Goal: Check status: Check status

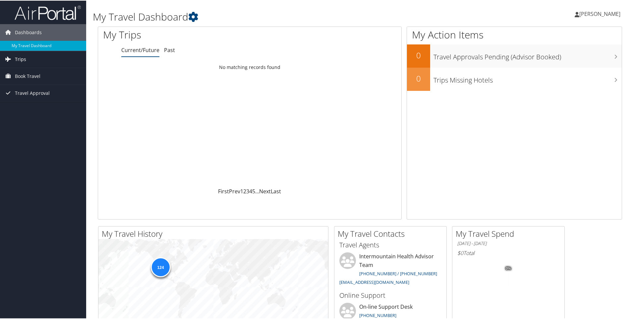
click at [21, 60] on span "Trips" at bounding box center [20, 58] width 11 height 17
click at [20, 71] on link "Current/Future Trips" at bounding box center [43, 72] width 86 height 10
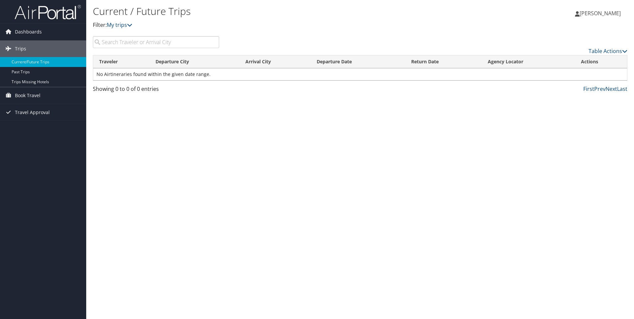
click at [138, 41] on input "search" at bounding box center [156, 42] width 126 height 12
type input "montana"
click at [120, 25] on link "My trips" at bounding box center [120, 24] width 26 height 7
click at [128, 25] on link "My trips" at bounding box center [120, 24] width 26 height 7
click at [132, 24] on icon at bounding box center [129, 24] width 5 height 5
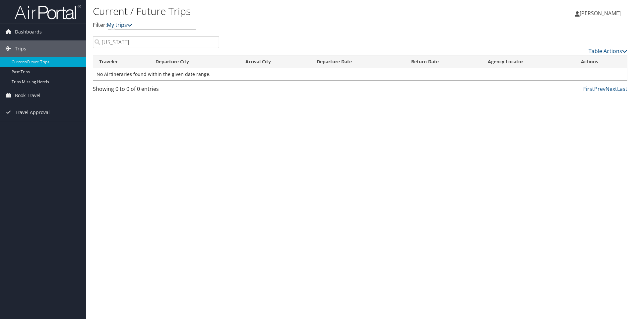
click at [132, 24] on icon at bounding box center [129, 24] width 5 height 5
click at [15, 46] on span "Trips" at bounding box center [20, 48] width 11 height 17
click at [20, 33] on span "Dashboards" at bounding box center [28, 32] width 27 height 17
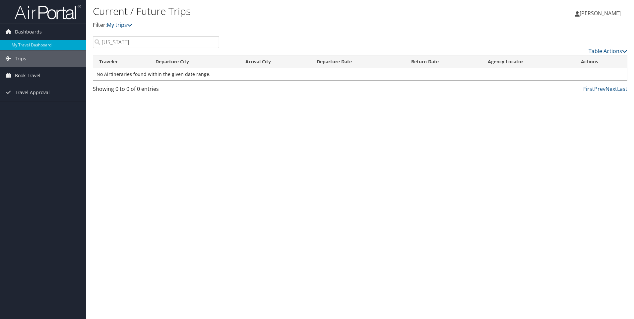
click at [21, 41] on link "My Travel Dashboard" at bounding box center [43, 45] width 86 height 10
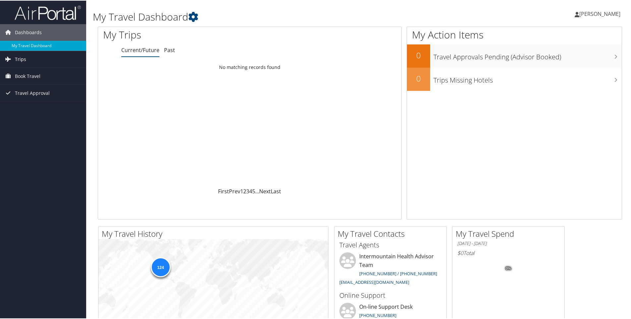
click at [29, 60] on link "Trips" at bounding box center [43, 58] width 86 height 17
click at [19, 91] on link "Trips Missing Hotels" at bounding box center [43, 92] width 86 height 10
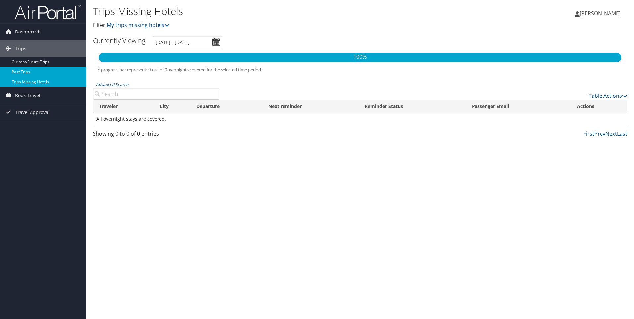
click at [29, 73] on link "Past Trips" at bounding box center [43, 72] width 86 height 10
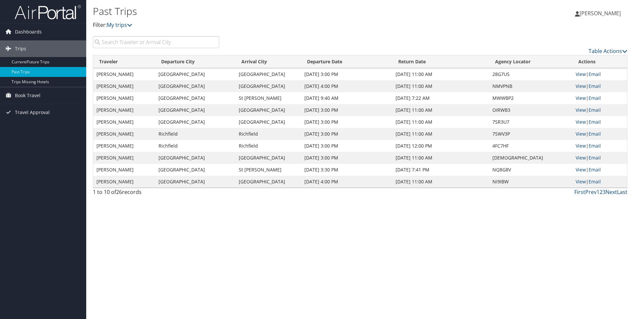
click at [621, 193] on link "Last" at bounding box center [622, 191] width 10 height 7
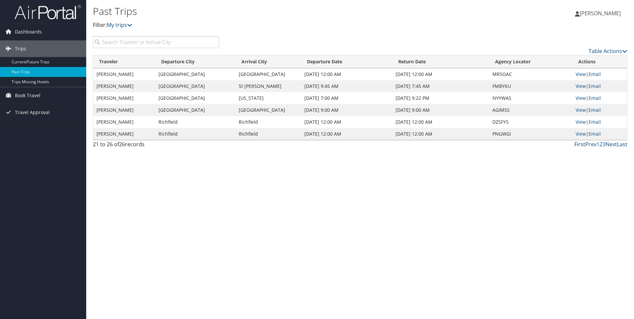
click at [582, 141] on link "First" at bounding box center [579, 144] width 11 height 7
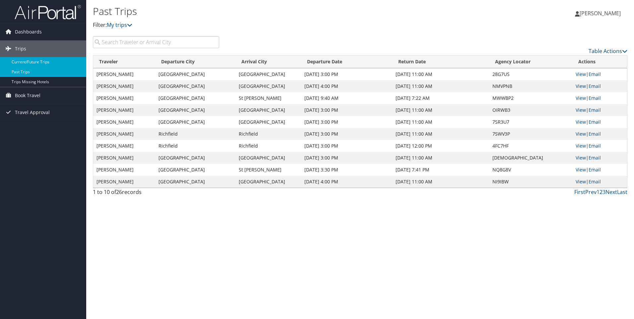
click at [23, 65] on link "Current/Future Trips" at bounding box center [43, 62] width 86 height 10
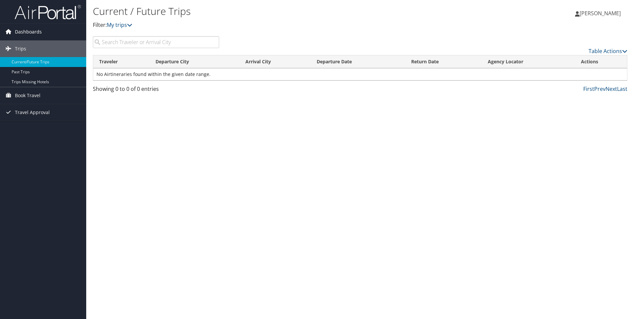
click at [18, 31] on span "Dashboards" at bounding box center [28, 32] width 27 height 17
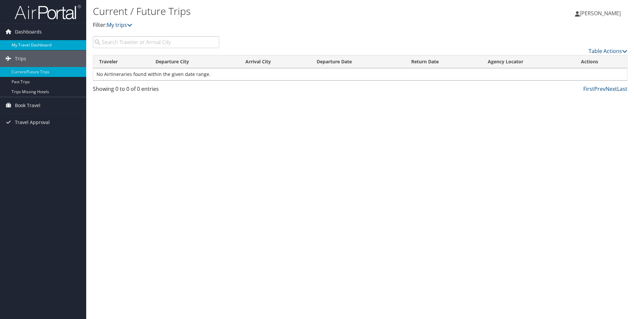
click at [20, 42] on link "My Travel Dashboard" at bounding box center [43, 45] width 86 height 10
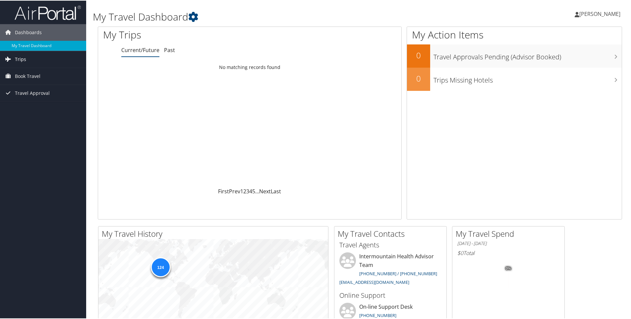
click at [18, 59] on span "Trips" at bounding box center [20, 58] width 11 height 17
click at [22, 74] on link "Current/Future Trips" at bounding box center [43, 72] width 86 height 10
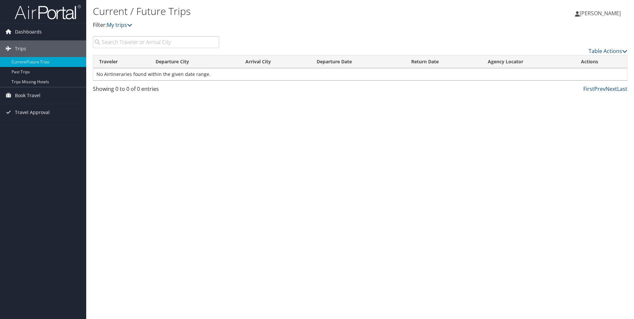
click at [118, 45] on input "search" at bounding box center [156, 42] width 126 height 12
type input "montana"
click at [26, 95] on span "Book Travel" at bounding box center [28, 95] width 26 height 17
click at [21, 45] on span "Trips" at bounding box center [20, 48] width 11 height 17
click at [26, 32] on span "Dashboards" at bounding box center [28, 32] width 27 height 17
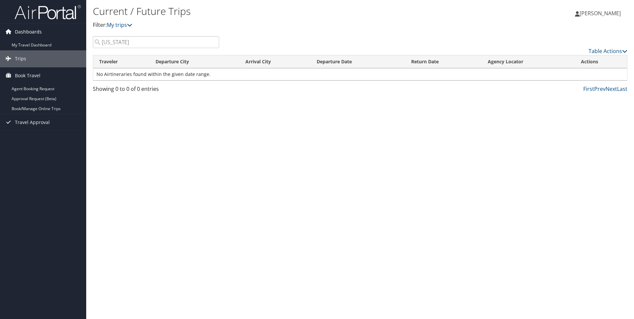
click at [26, 32] on span "Dashboards" at bounding box center [28, 32] width 27 height 17
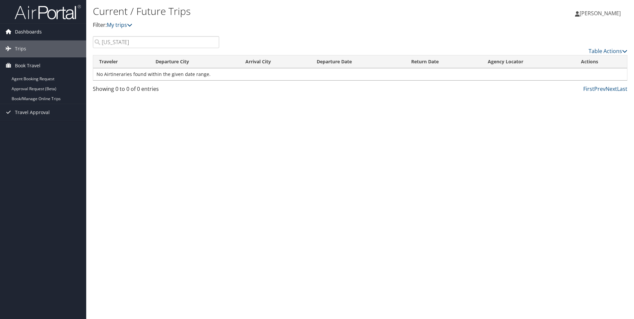
click at [24, 35] on span "Dashboards" at bounding box center [28, 32] width 27 height 17
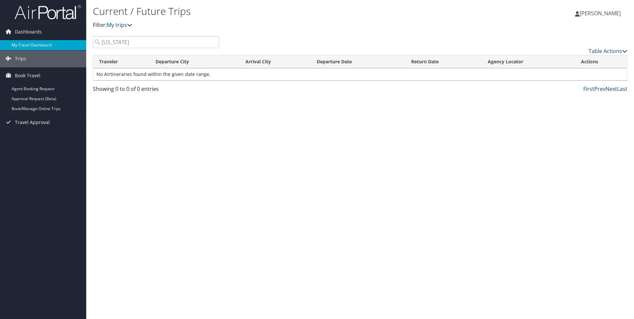
click at [23, 42] on link "My Travel Dashboard" at bounding box center [43, 45] width 86 height 10
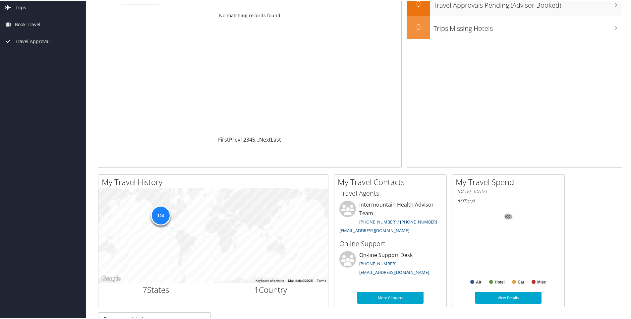
scroll to position [66, 0]
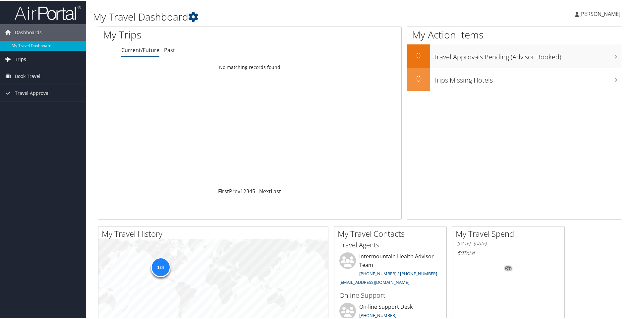
click at [14, 57] on link "Trips" at bounding box center [43, 58] width 86 height 17
click at [607, 16] on span "[PERSON_NAME]" at bounding box center [600, 13] width 41 height 7
